Goal: Task Accomplishment & Management: Manage account settings

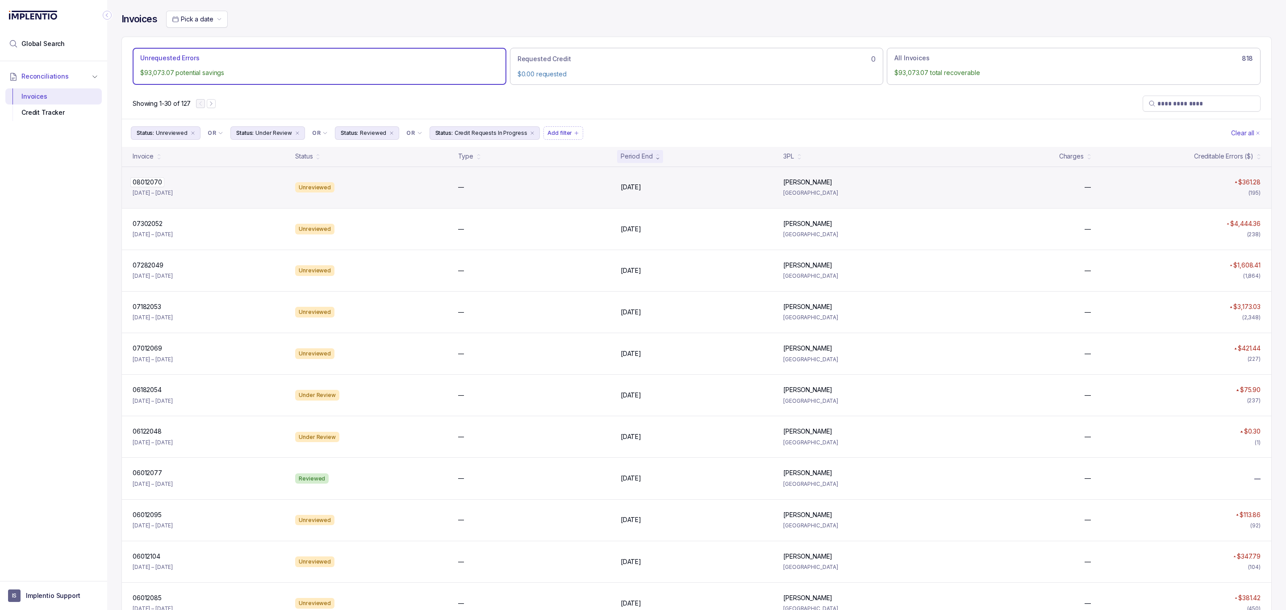
click at [157, 181] on p "08012070" at bounding box center [147, 182] width 34 height 10
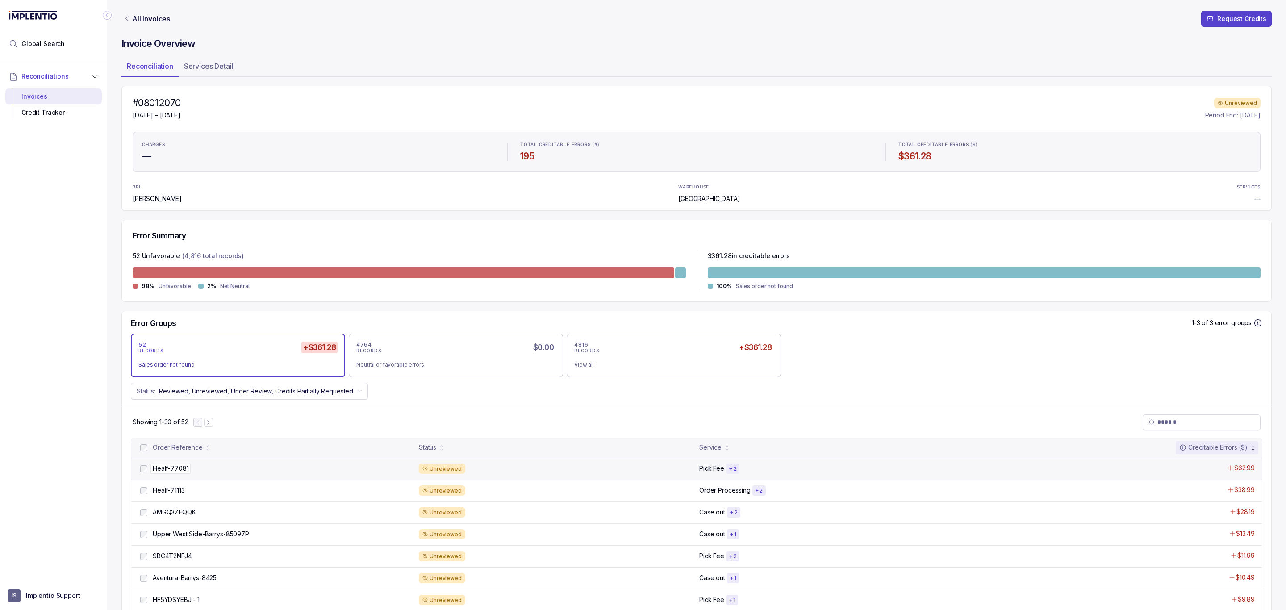
click at [177, 472] on p "Healf-77081" at bounding box center [171, 469] width 40 height 10
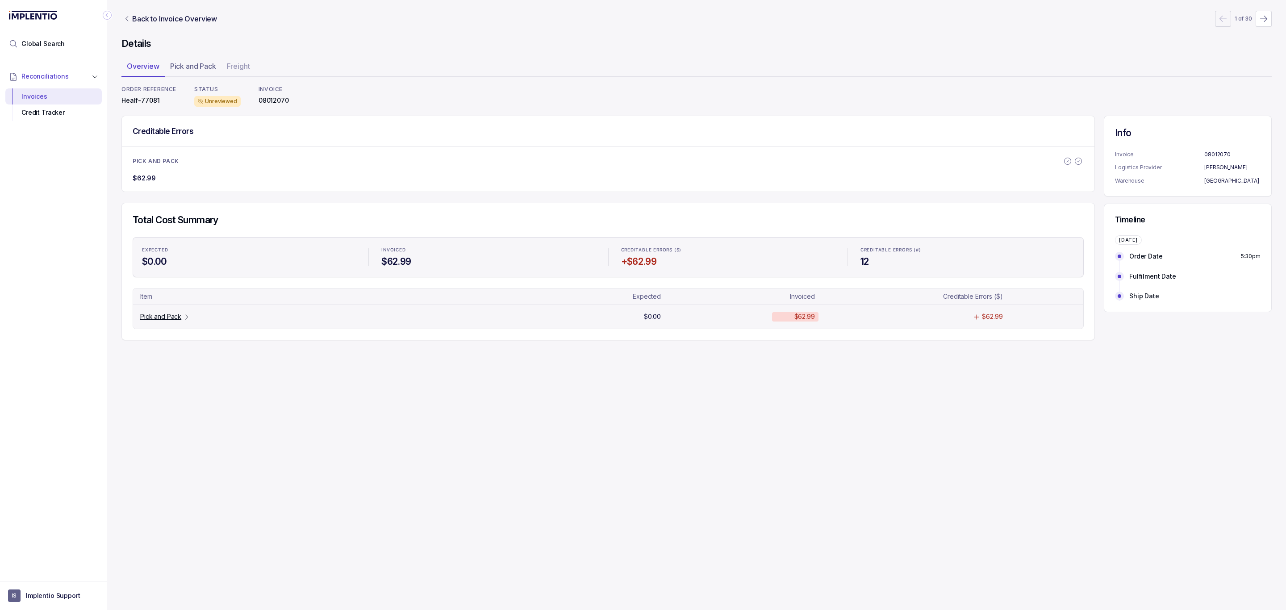
click at [168, 315] on p "Pick and Pack" at bounding box center [160, 316] width 41 height 9
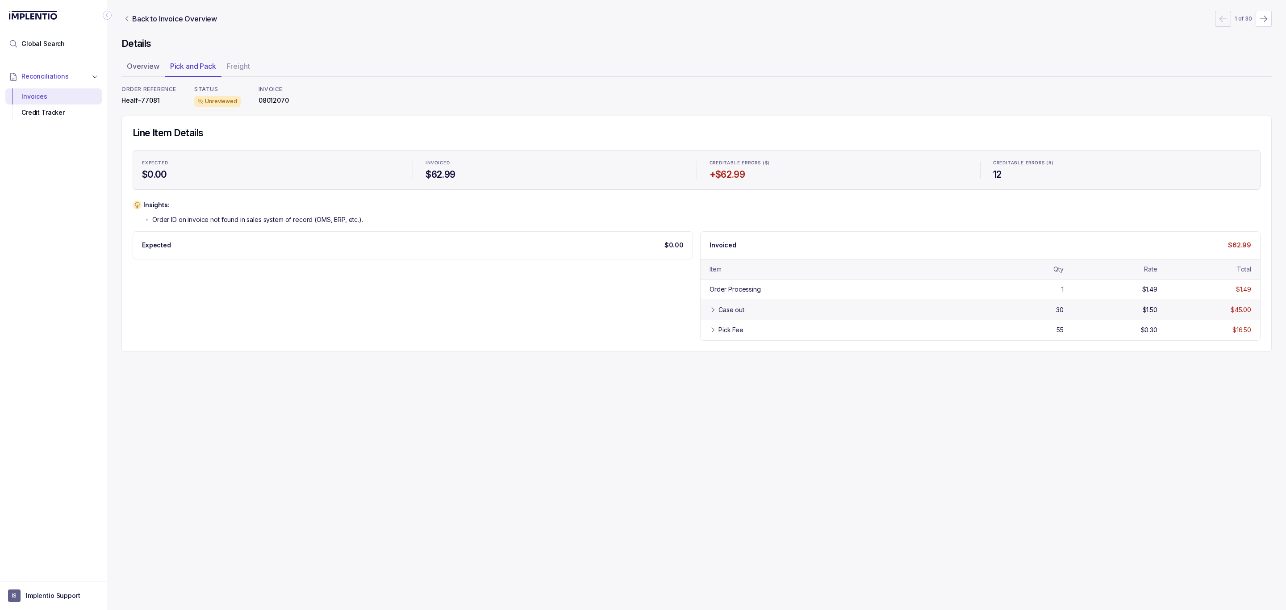
click at [710, 311] on icon at bounding box center [713, 309] width 7 height 7
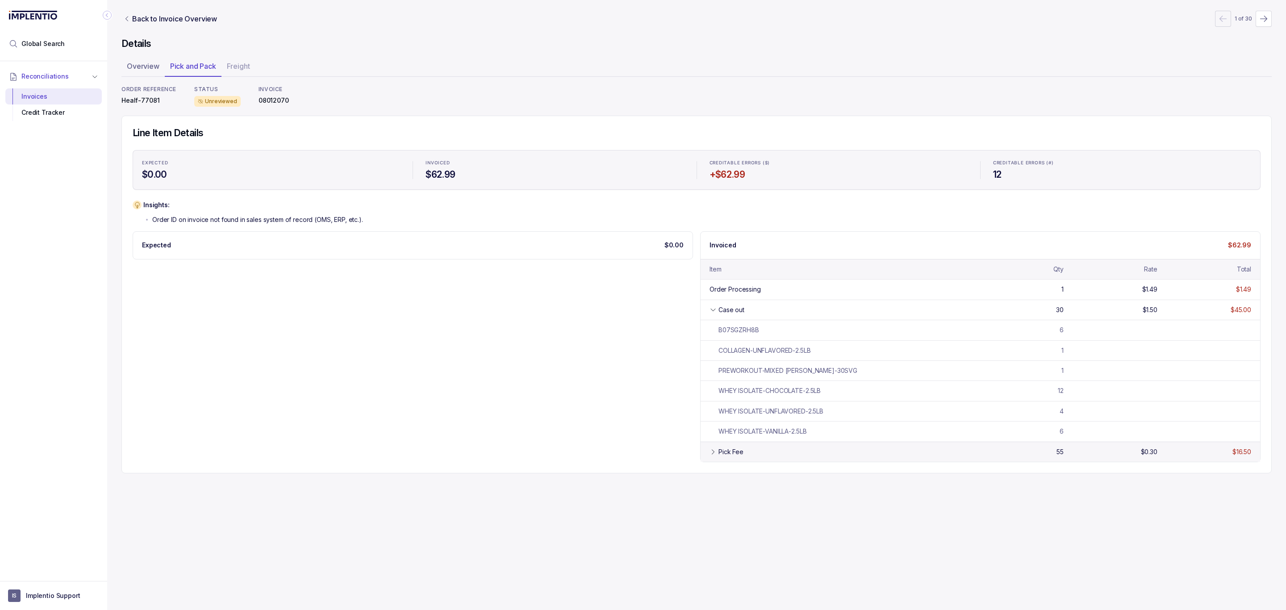
click at [732, 451] on div "Pick Fee" at bounding box center [731, 452] width 25 height 9
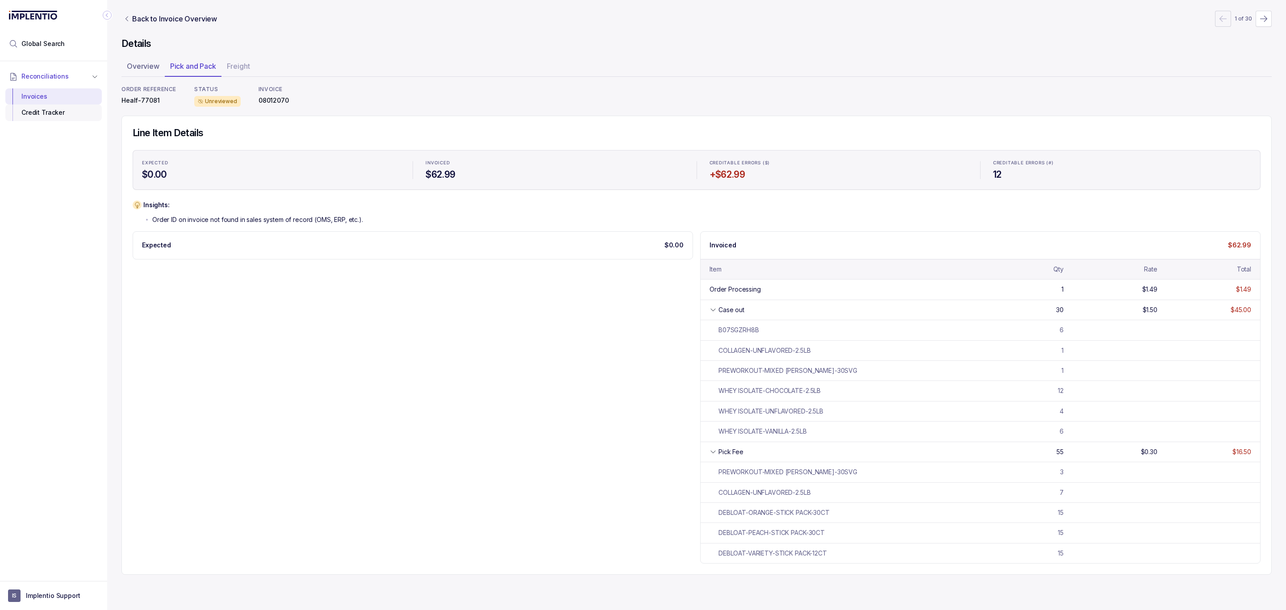
click at [70, 113] on div "Credit Tracker" at bounding box center [54, 113] width 82 height 16
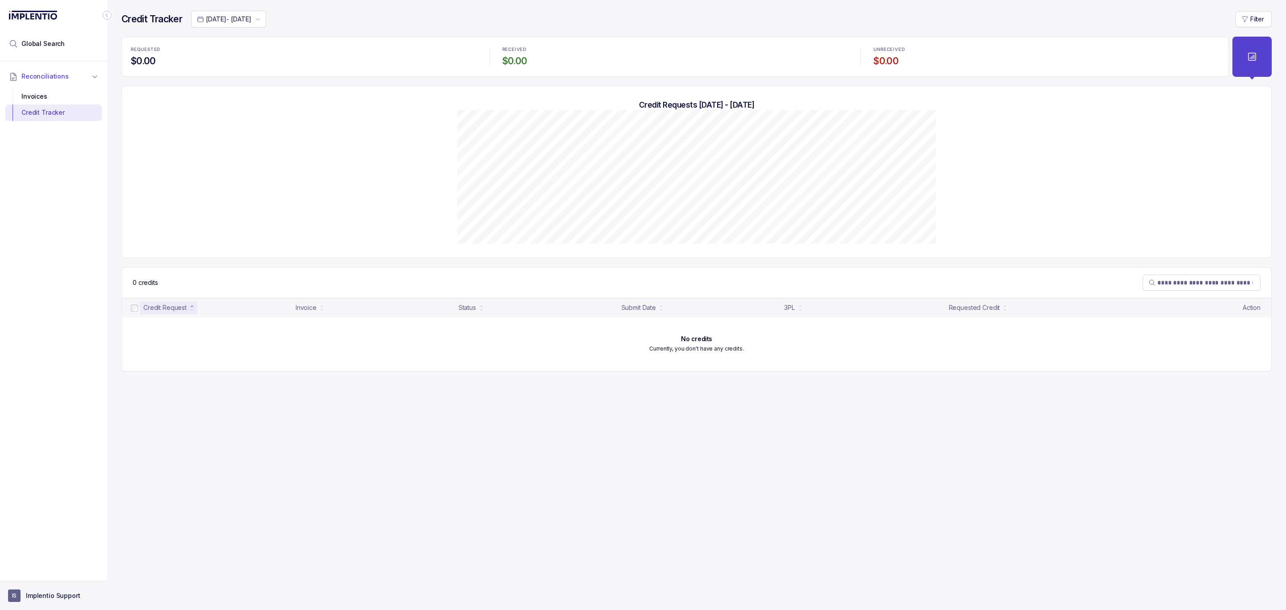
click at [39, 591] on p "Implentio Support" at bounding box center [53, 595] width 54 height 9
click at [41, 569] on li "Logout" at bounding box center [54, 576] width 92 height 14
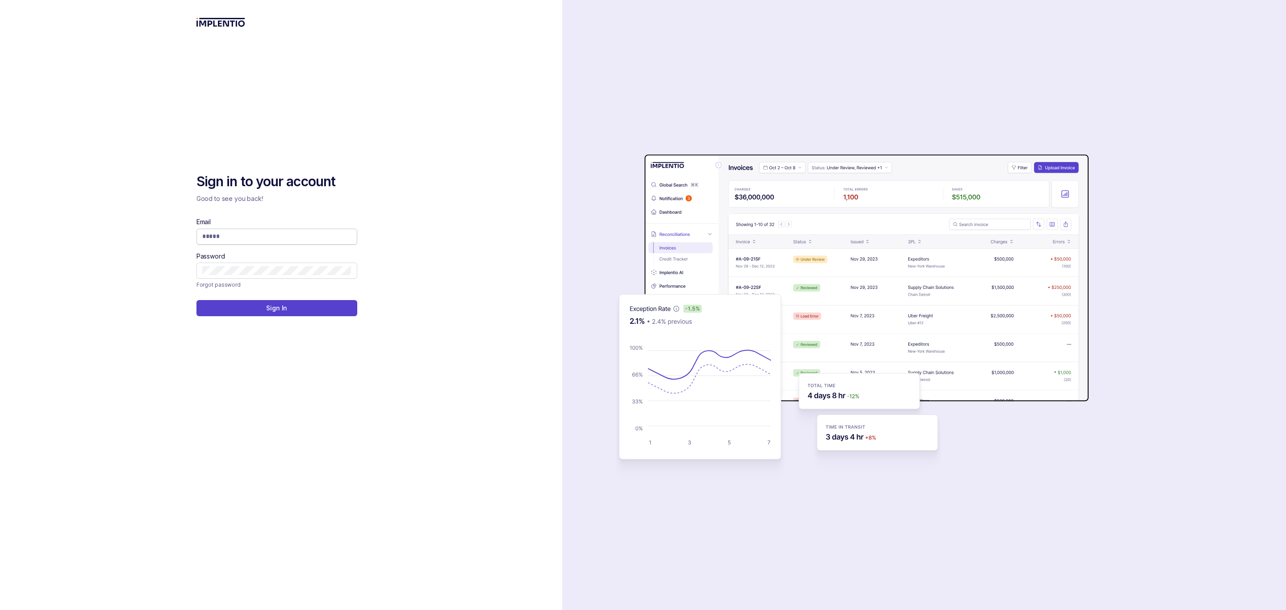
click at [275, 237] on input "Email" at bounding box center [276, 236] width 149 height 9
type input "**********"
